Goal: Find specific page/section: Find specific page/section

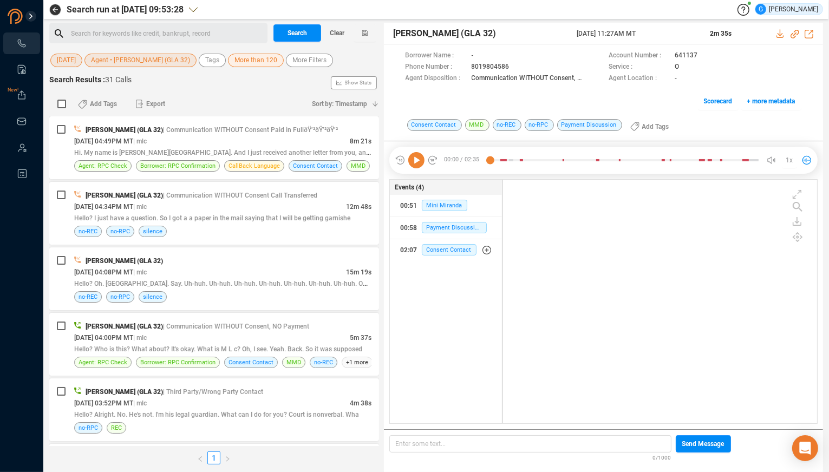
scroll to position [235, 305]
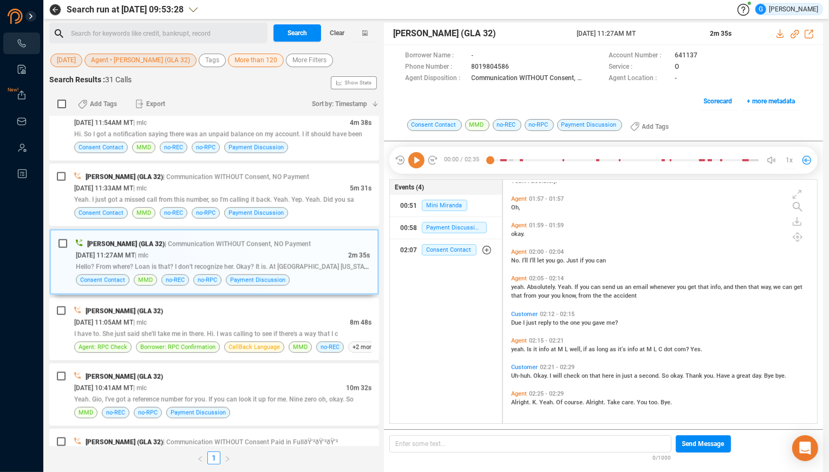
click at [149, 62] on span "Agent • [PERSON_NAME] (GLA 32)" at bounding box center [140, 61] width 99 height 14
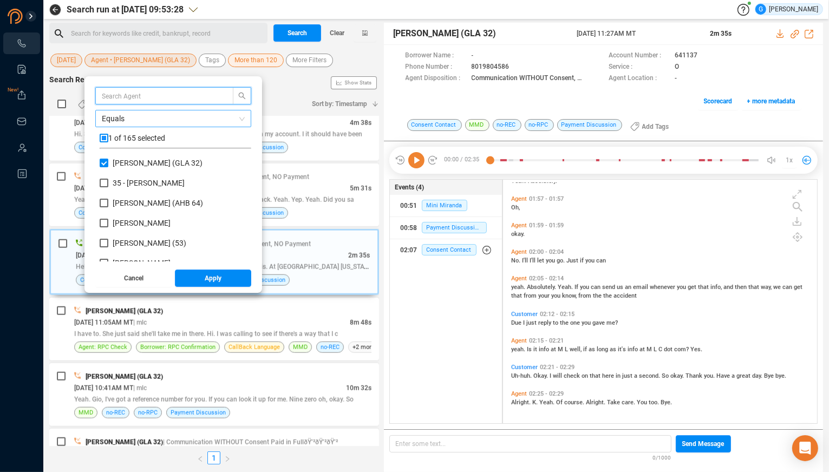
scroll to position [95, 142]
click at [108, 141] on input "checkbox" at bounding box center [104, 138] width 9 height 9
checkbox input "true"
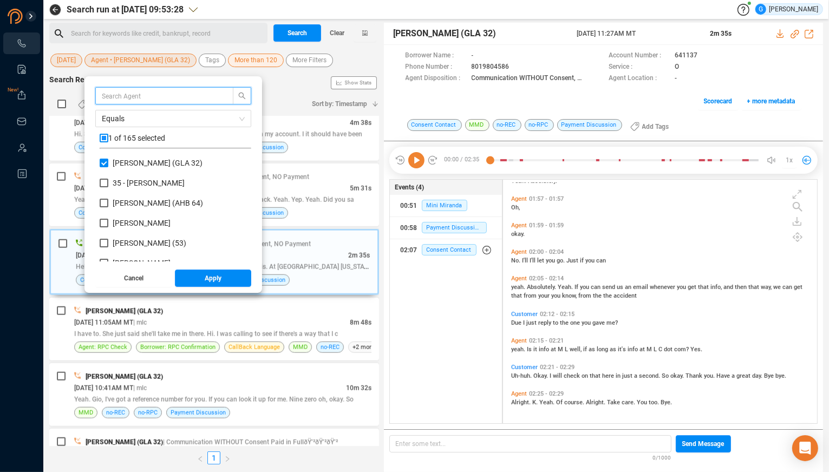
checkbox input "true"
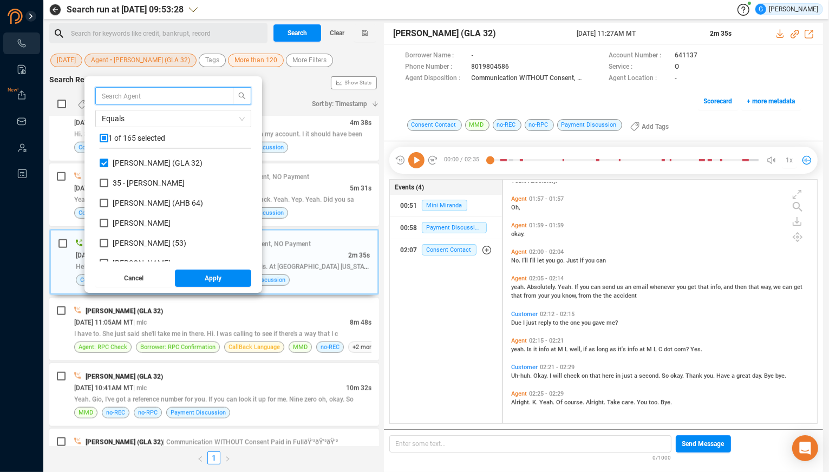
checkbox input "true"
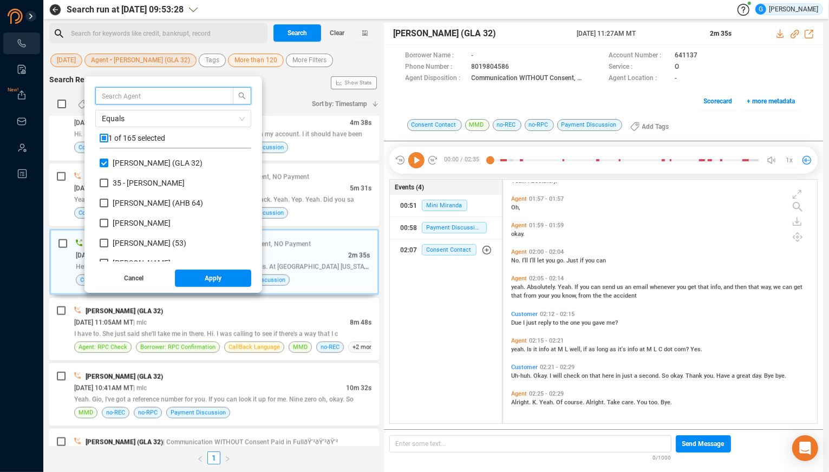
checkbox input "true"
click at [108, 139] on input "checkbox" at bounding box center [104, 138] width 9 height 9
checkbox input "false"
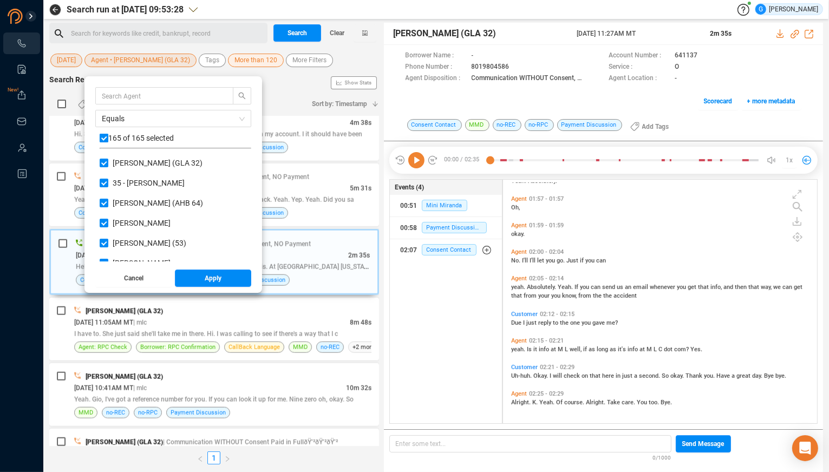
checkbox input "false"
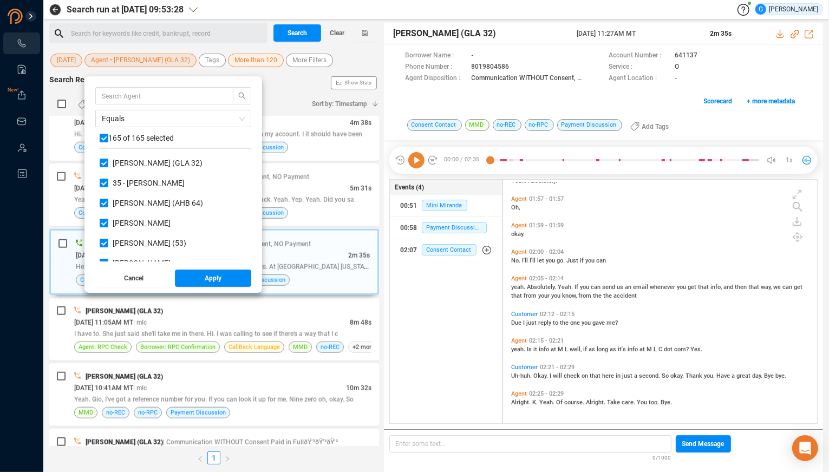
checkbox input "false"
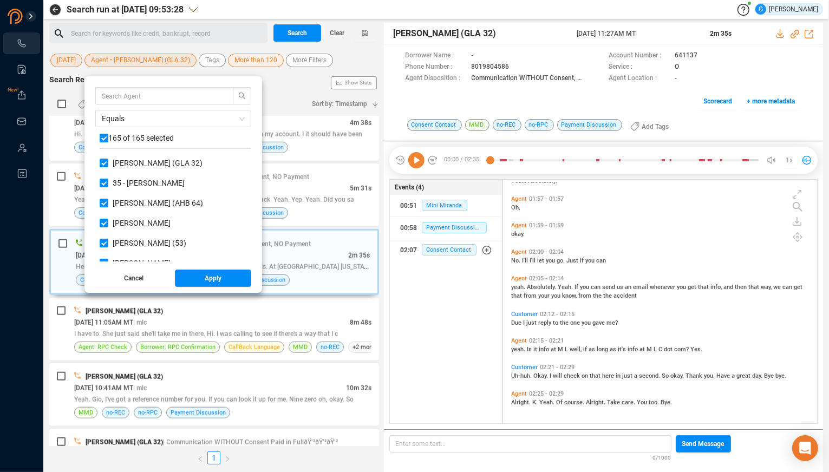
checkbox input "false"
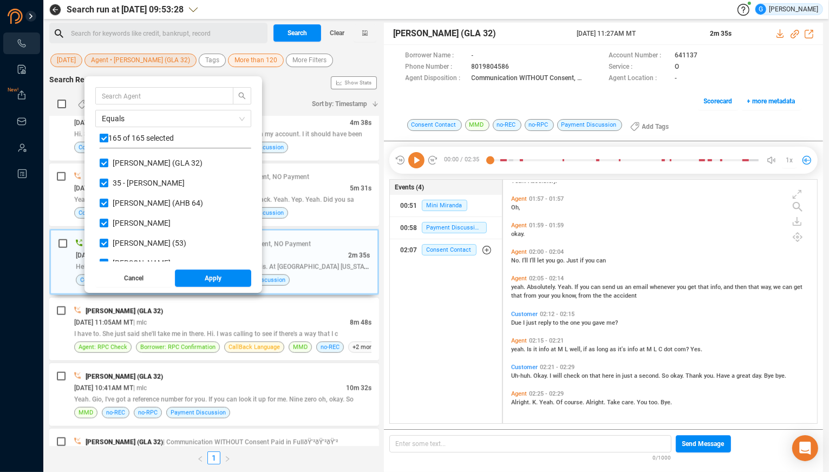
checkbox input "false"
click at [121, 97] on input "text" at bounding box center [159, 96] width 115 height 12
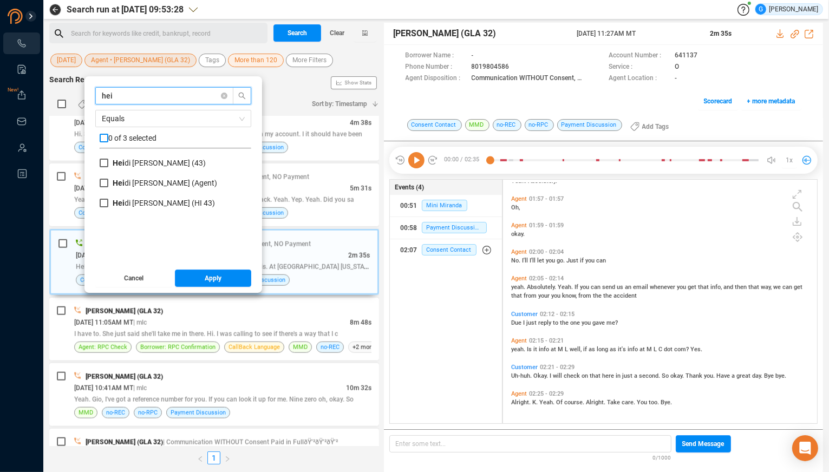
type input "hei"
click at [108, 140] on input "checkbox" at bounding box center [104, 138] width 9 height 9
checkbox input "true"
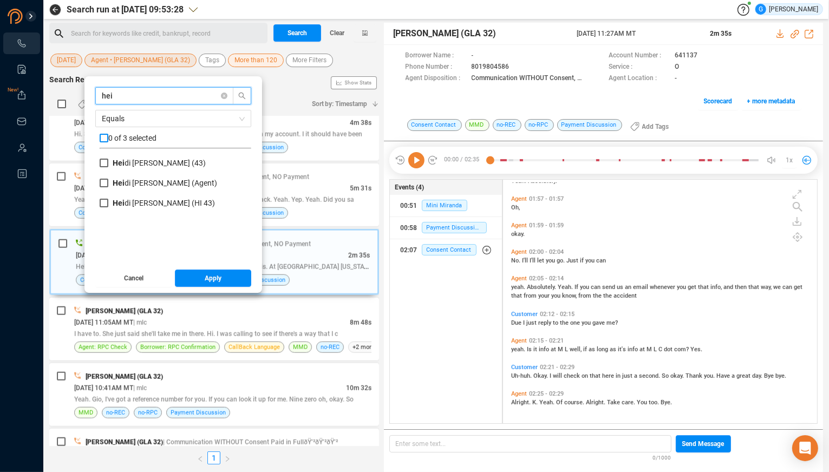
checkbox input "true"
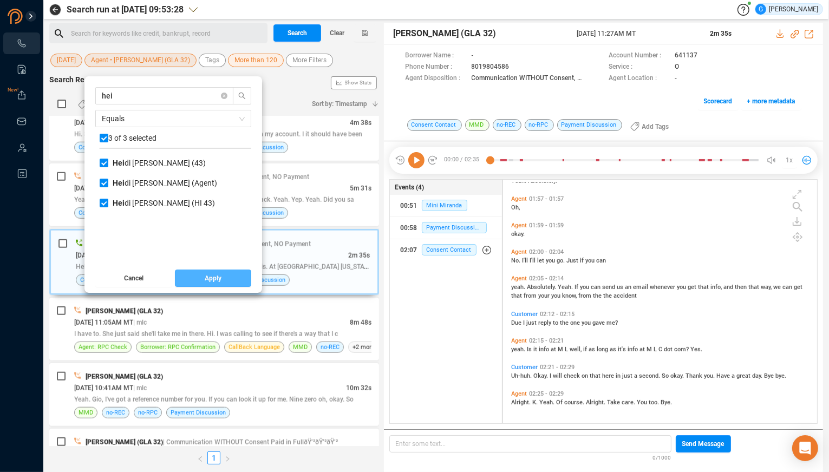
click at [213, 278] on button "Apply" at bounding box center [213, 278] width 77 height 17
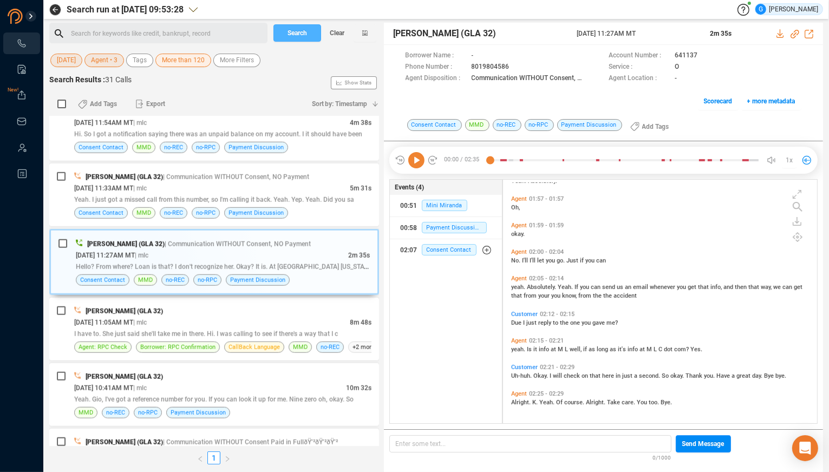
click at [300, 31] on span "Search" at bounding box center [296, 32] width 19 height 17
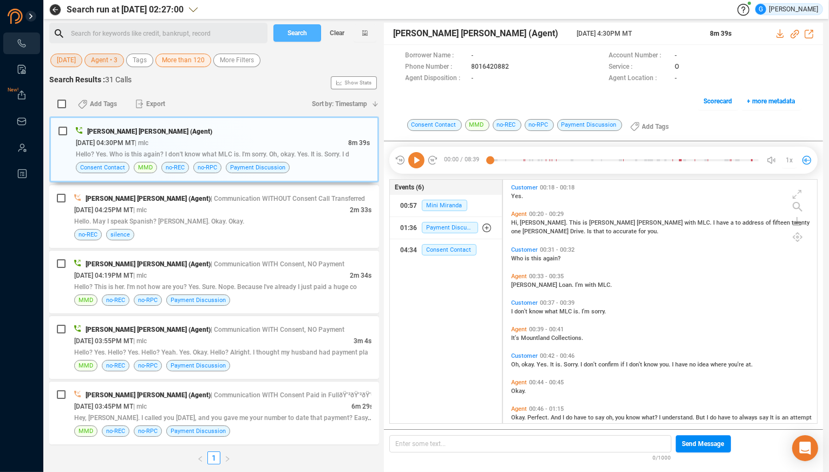
scroll to position [109, 0]
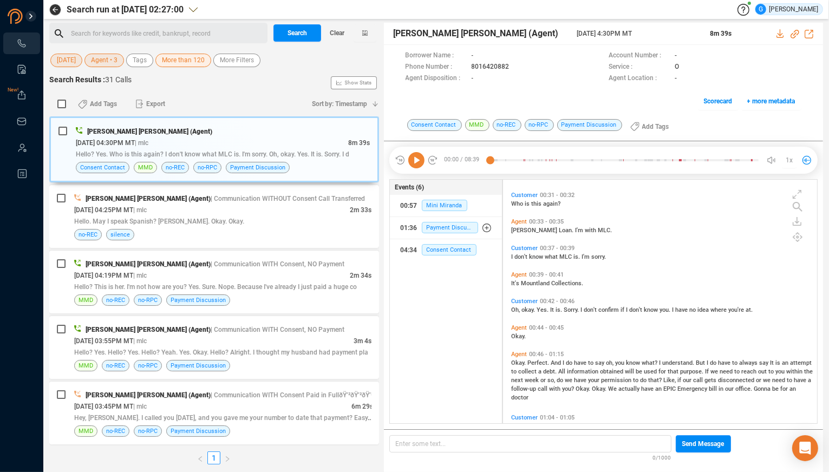
click at [619, 401] on div "Okay. Perfect. And I do have to say oh, you know what? I understand. But I do h…" at bounding box center [662, 379] width 303 height 43
click at [315, 215] on div "Hello. May I speak Spanish? [PERSON_NAME]. Okay. Okay." at bounding box center [222, 220] width 297 height 11
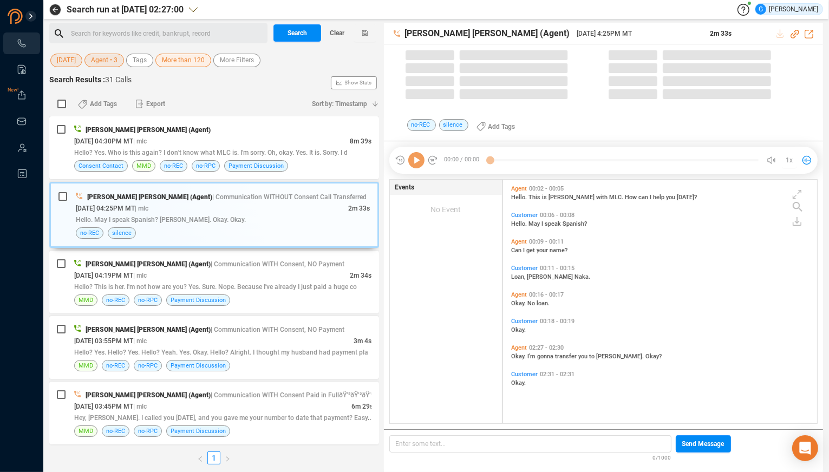
scroll to position [235, 305]
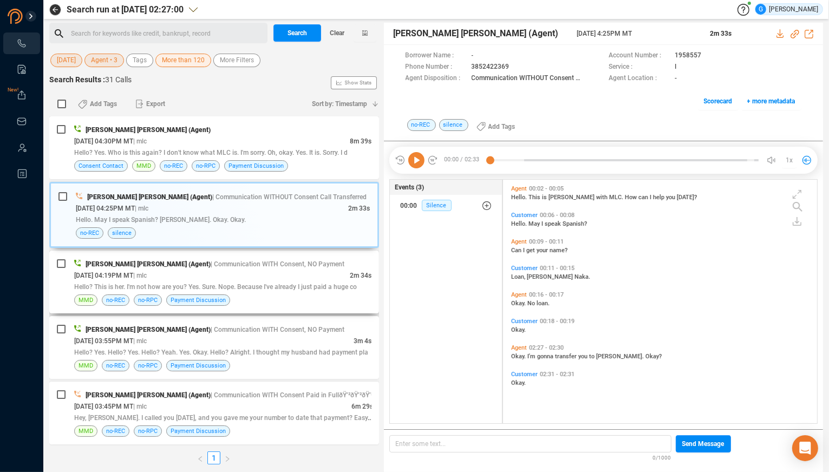
click at [307, 268] on div "[PERSON_NAME] [PERSON_NAME] (Agent) | Communication WITH Consent, NO Payment" at bounding box center [222, 263] width 297 height 11
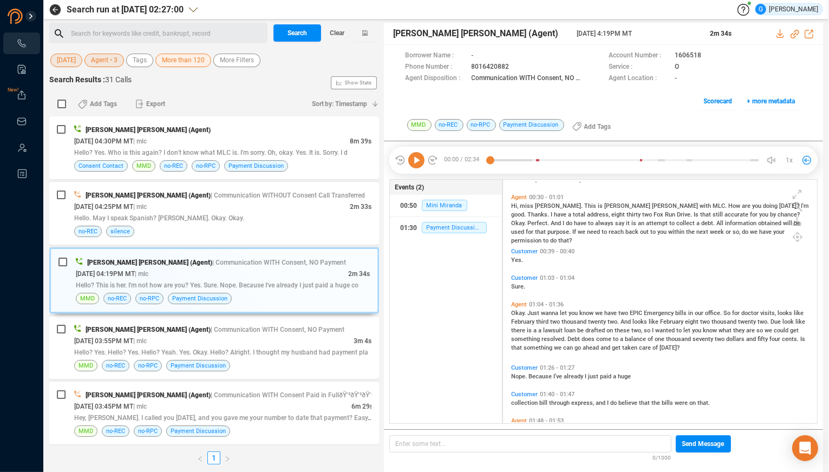
scroll to position [54, 0]
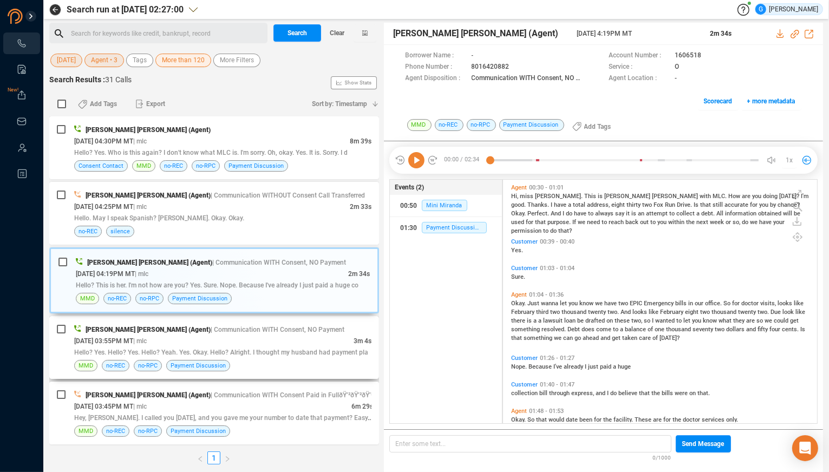
click at [292, 333] on div "[PERSON_NAME] [PERSON_NAME] (Agent) | Communication WITH Consent, NO Payment" at bounding box center [222, 329] width 297 height 11
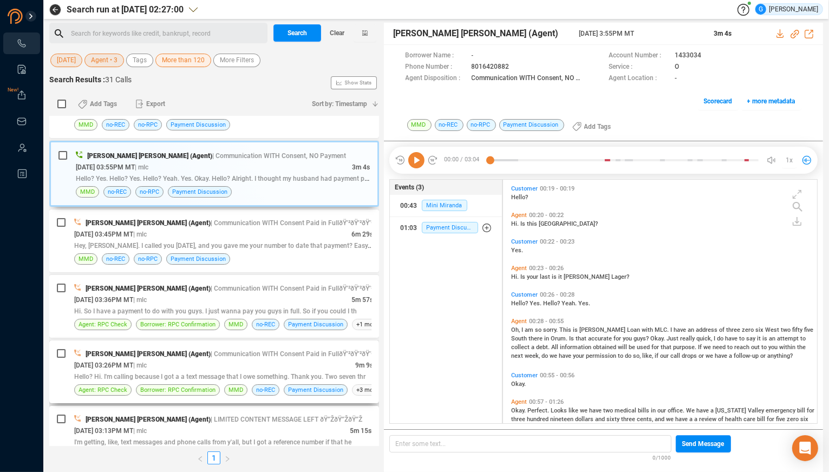
scroll to position [218, 0]
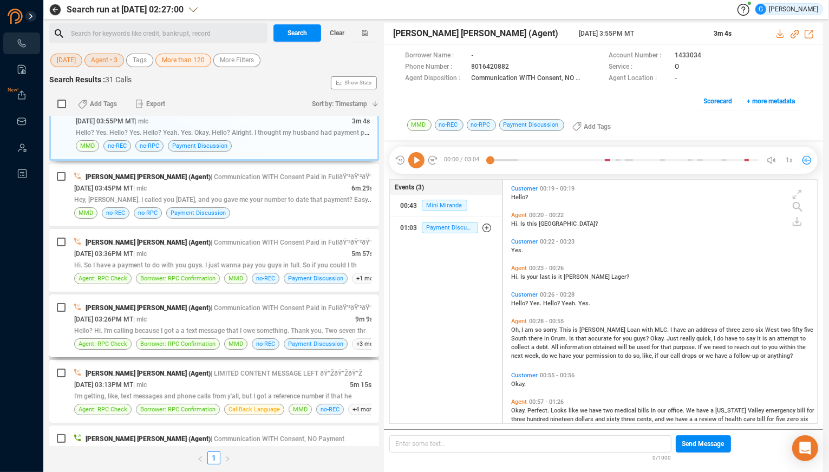
click at [310, 322] on div "[DATE] 03:26PM MT | mlc" at bounding box center [214, 318] width 281 height 11
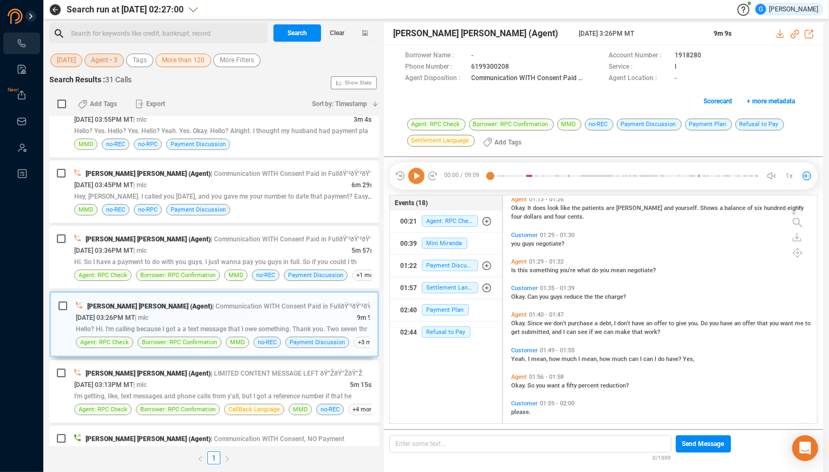
scroll to position [382, 0]
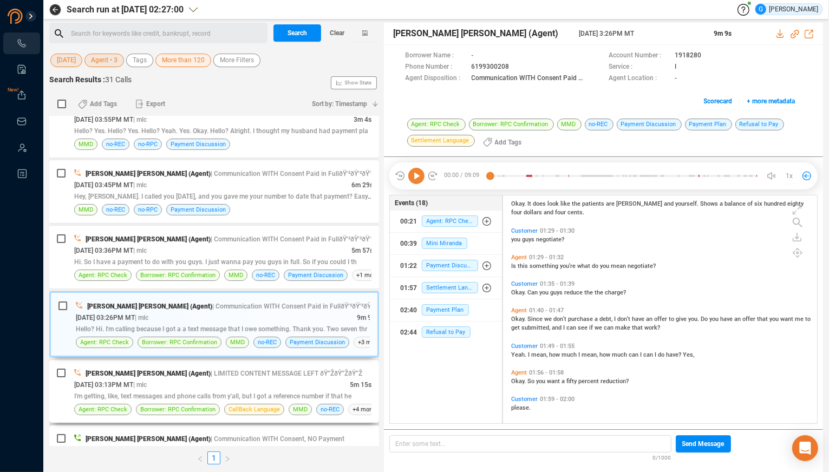
click at [309, 372] on div "[PERSON_NAME] [PERSON_NAME] (Agent) | LIMITED CONTENT MESSAGE LEFT ðŸ”ŽðŸ”ŽðŸ”Ž" at bounding box center [222, 373] width 297 height 11
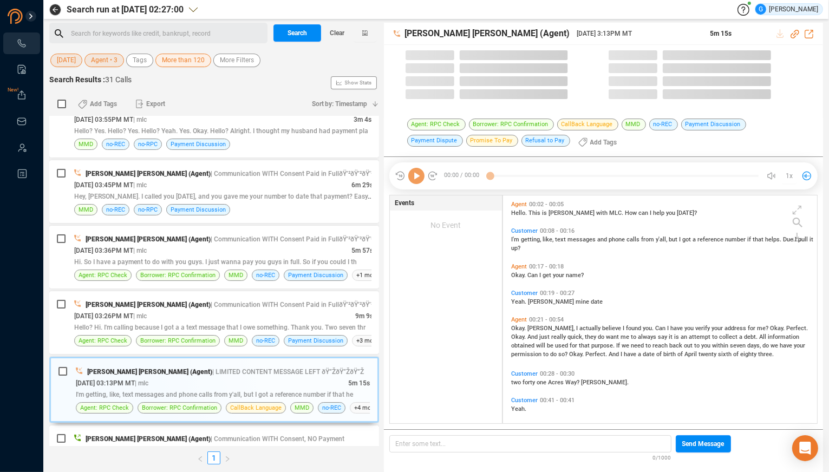
scroll to position [219, 305]
